Goal: Task Accomplishment & Management: Use online tool/utility

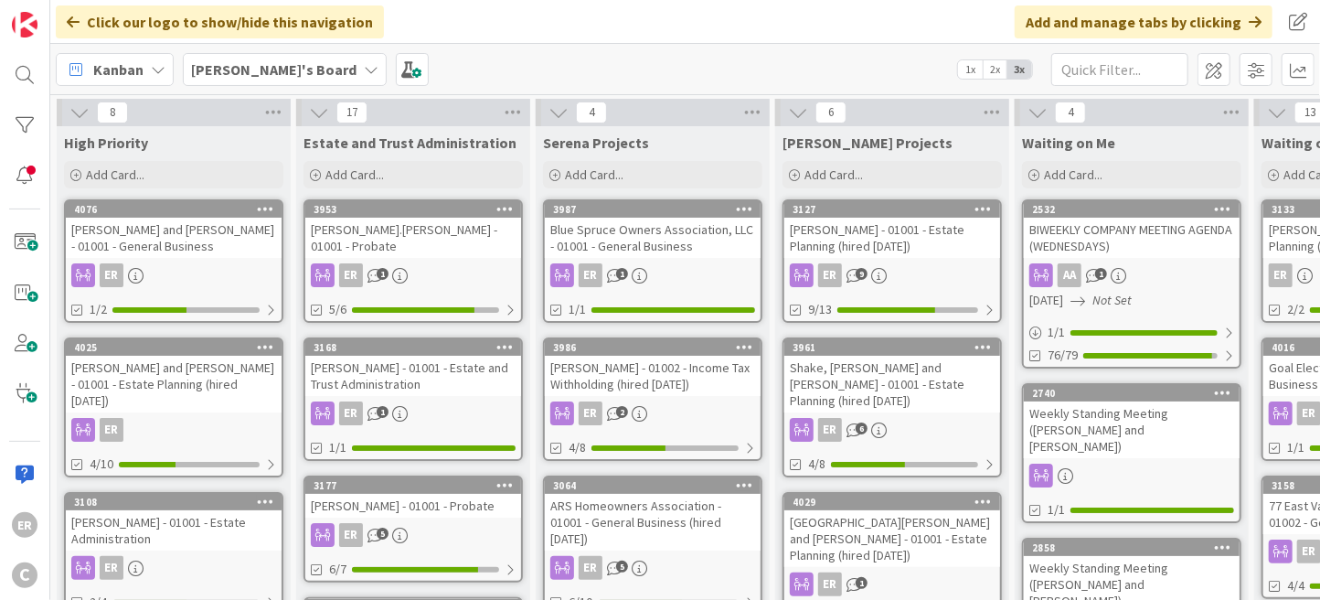
click at [199, 397] on link "4025 [PERSON_NAME] and [PERSON_NAME] - 01001 - Estate Planning (hired [DATE]) E…" at bounding box center [173, 407] width 219 height 140
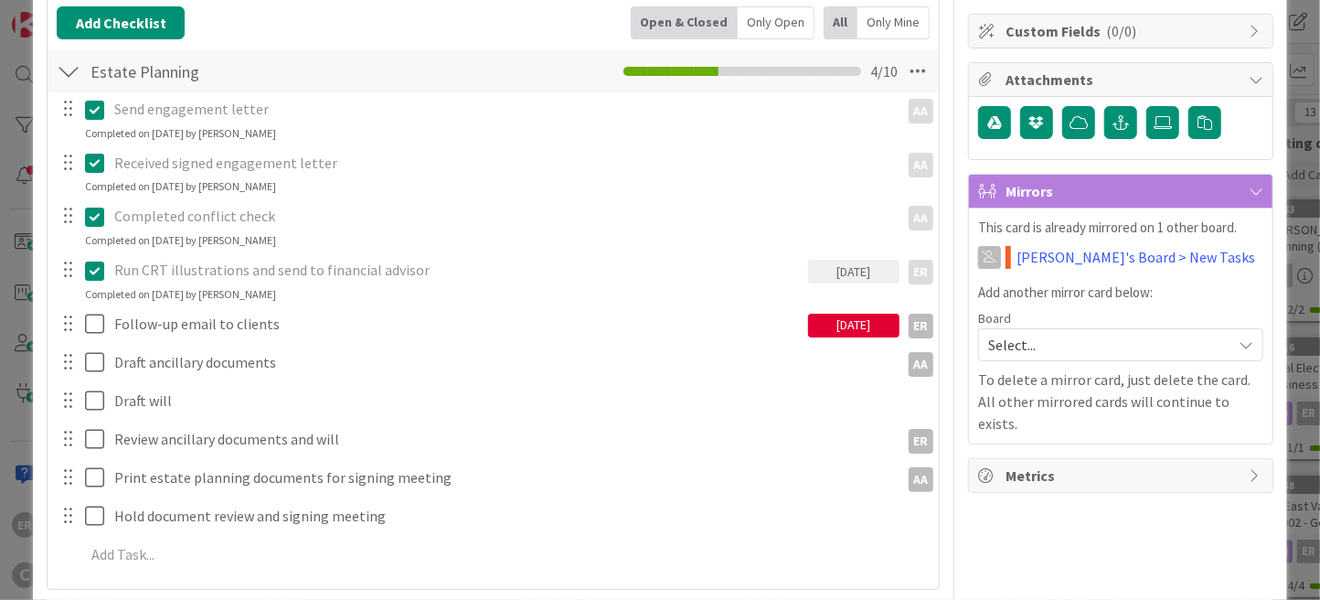
scroll to position [274, 0]
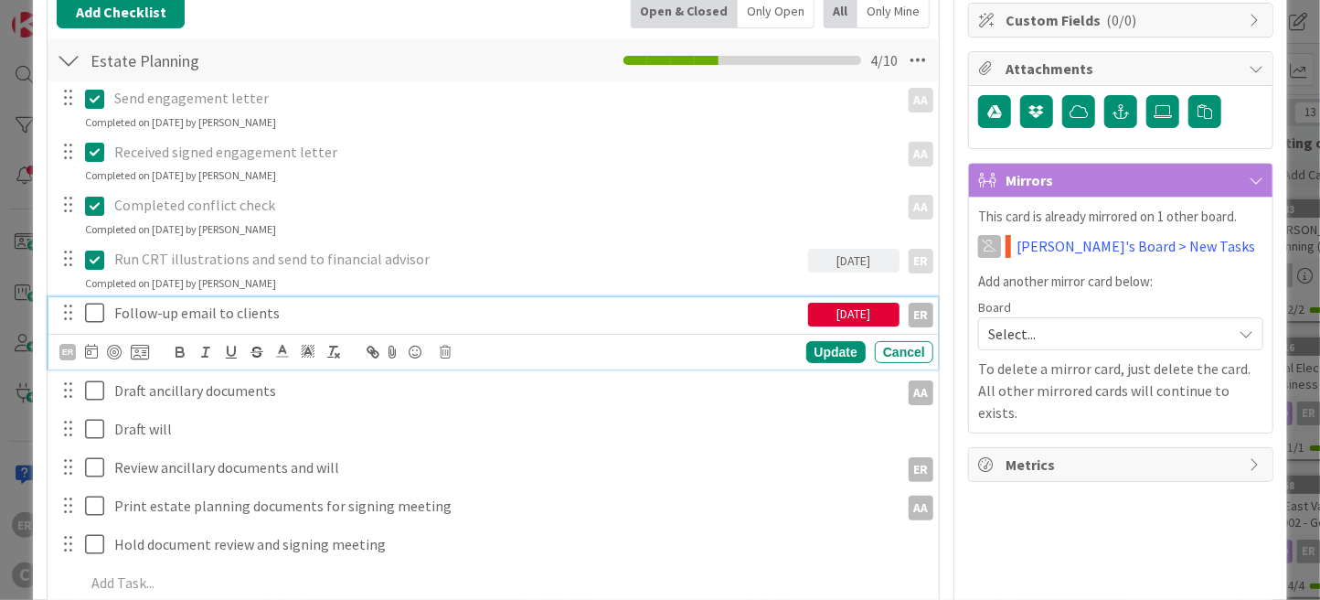
click at [273, 312] on p "Follow-up email to clients" at bounding box center [457, 313] width 686 height 21
click at [839, 346] on div "Update" at bounding box center [835, 352] width 59 height 22
click at [90, 312] on icon at bounding box center [98, 313] width 27 height 22
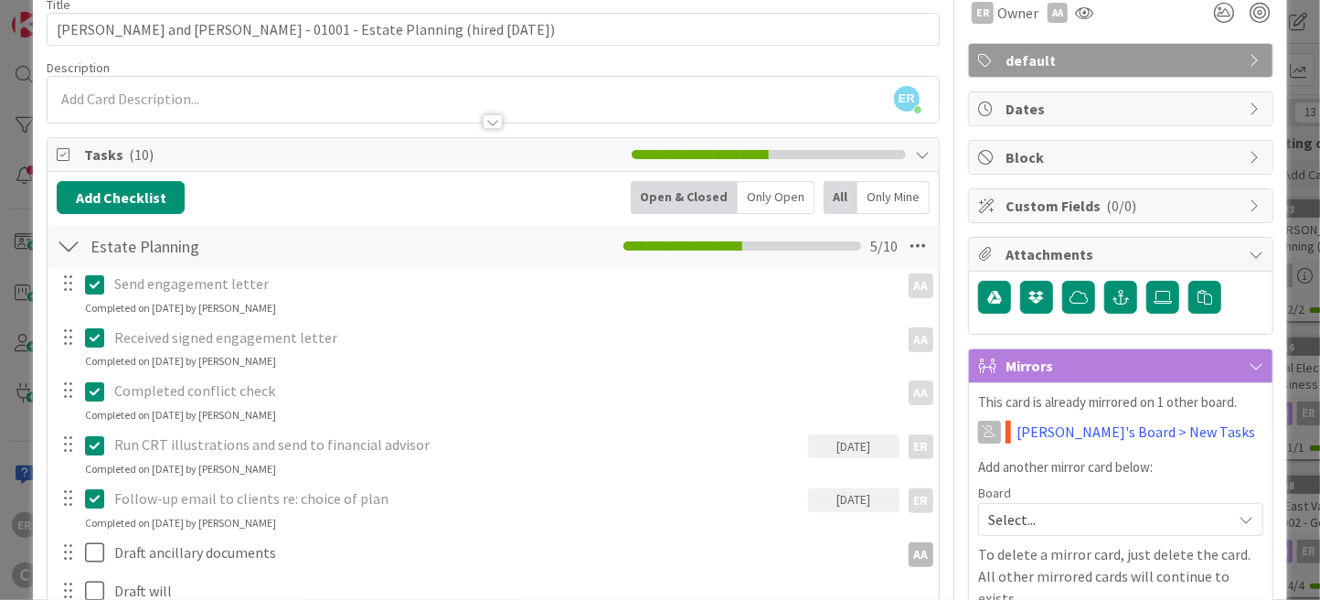
scroll to position [0, 0]
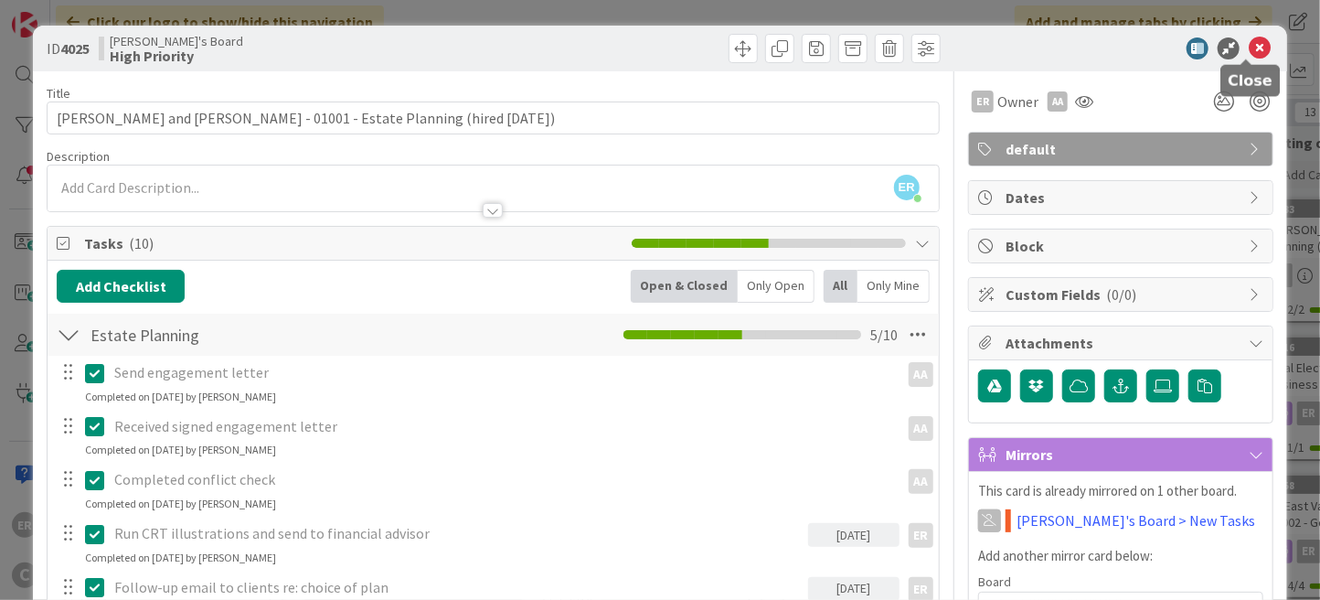
click at [1249, 47] on icon at bounding box center [1260, 48] width 22 height 22
